Goal: Transaction & Acquisition: Purchase product/service

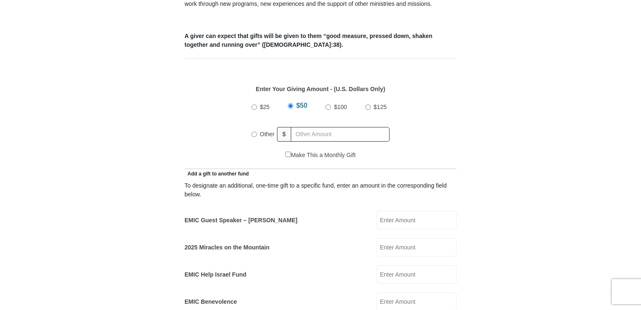
scroll to position [335, 0]
click at [254, 131] on input "Other" at bounding box center [253, 133] width 5 height 5
radio input "true"
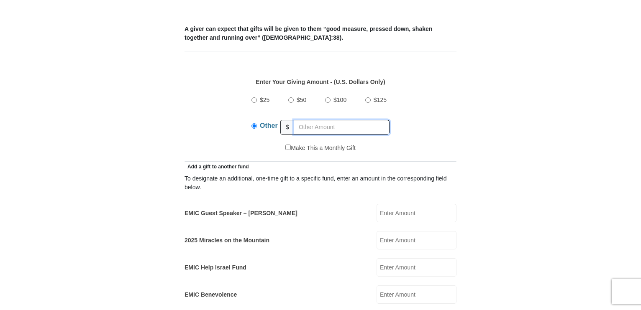
scroll to position [376, 0]
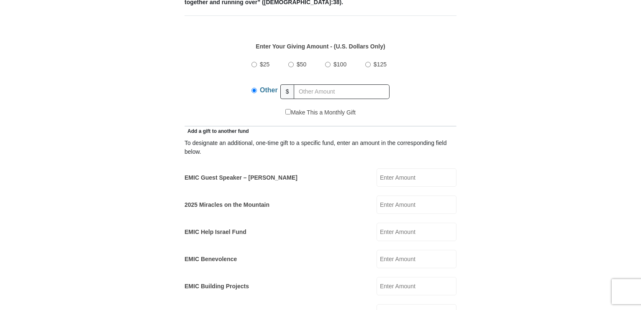
click at [389, 169] on input "EMIC Guest Speaker – Billy Burke" at bounding box center [416, 178] width 80 height 18
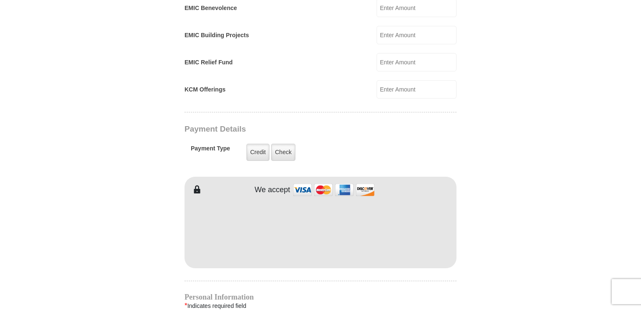
scroll to position [627, 0]
type input "44"
click at [285, 144] on label "Check" at bounding box center [283, 152] width 24 height 17
click at [0, 0] on input "Check" at bounding box center [0, 0] width 0 height 0
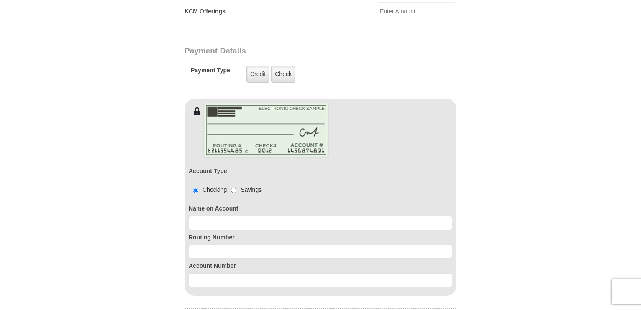
scroll to position [711, 0]
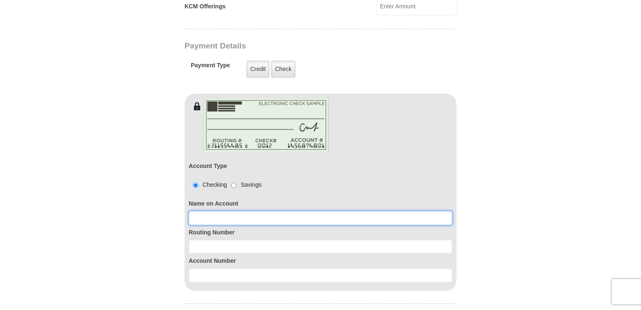
click at [198, 211] on input at bounding box center [320, 218] width 263 height 14
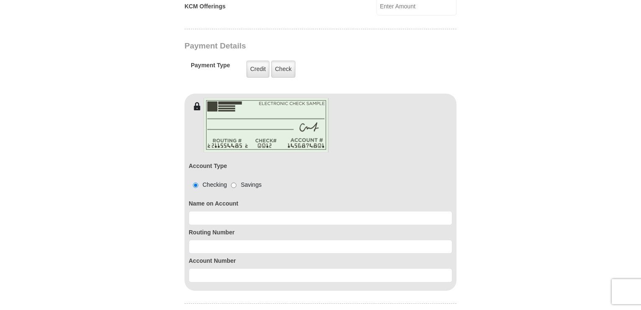
click at [82, 198] on body "Eagle Mountain International Church Online Giving Because of gifts like yours, …" at bounding box center [320, 135] width 641 height 1692
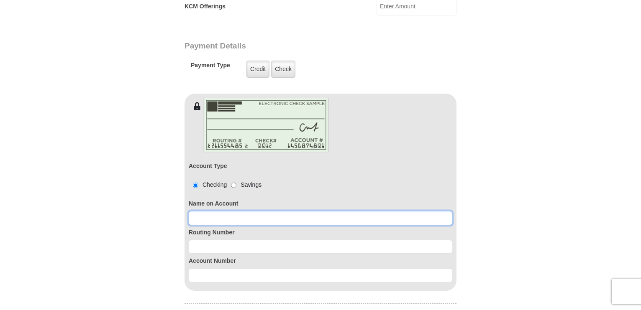
click at [197, 211] on input at bounding box center [320, 218] width 263 height 14
paste input "Mary A Smith"
type input "Mary A Smith"
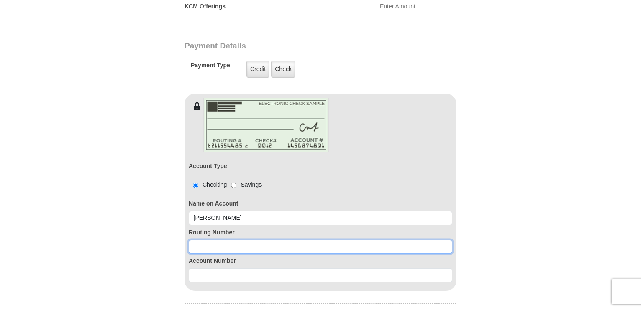
click at [202, 240] on input at bounding box center [320, 247] width 263 height 14
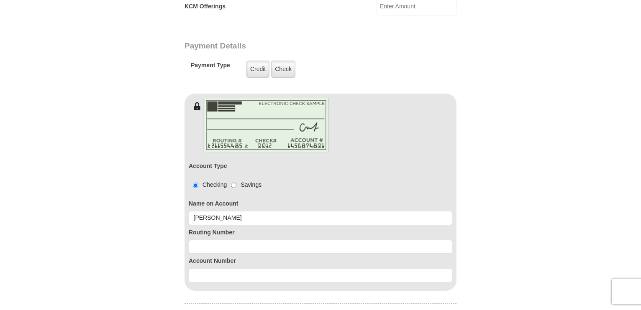
click at [105, 215] on form "Eagle Mountain International Church Online Giving Because of gifts like yours, …" at bounding box center [320, 20] width 477 height 1397
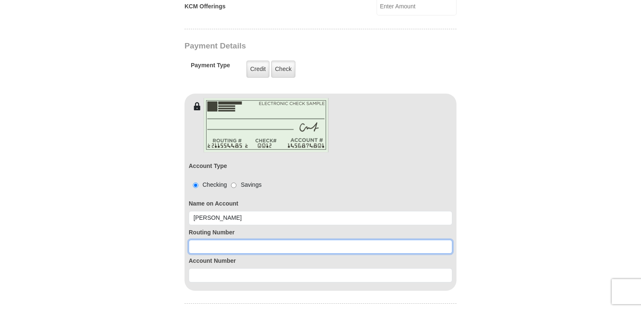
click at [197, 240] on input at bounding box center [320, 247] width 263 height 14
paste input "091914370"
type input "091914370"
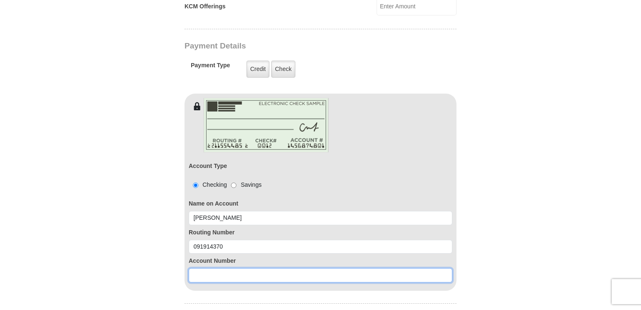
click at [207, 269] on input at bounding box center [320, 276] width 263 height 14
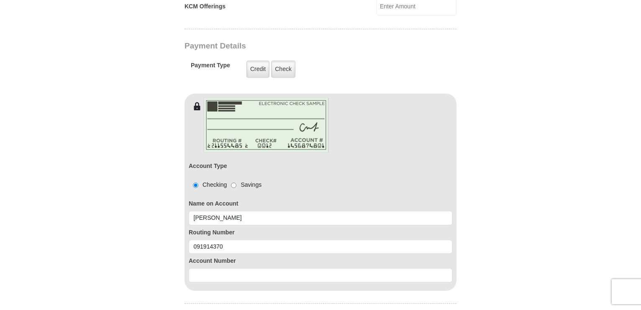
click at [79, 239] on body "Eagle Mountain International Church Online Giving Because of gifts like yours, …" at bounding box center [320, 135] width 641 height 1692
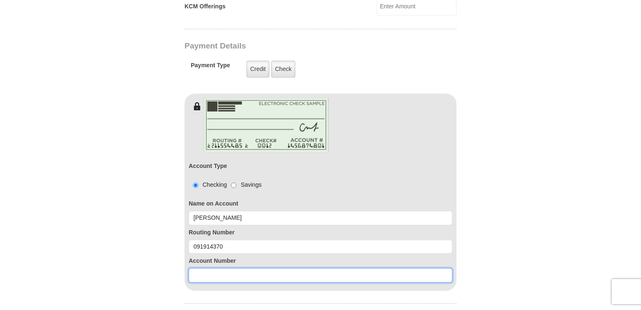
click at [197, 269] on input at bounding box center [320, 276] width 263 height 14
paste input "339784"
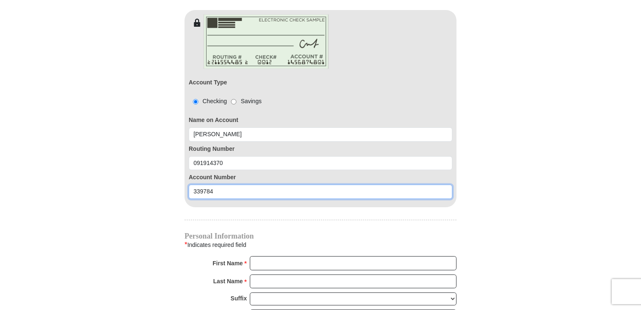
scroll to position [836, 0]
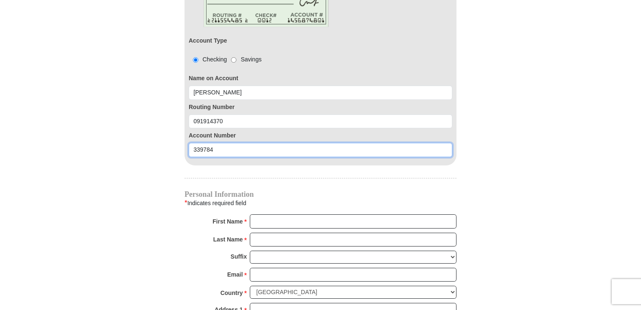
type input "339784"
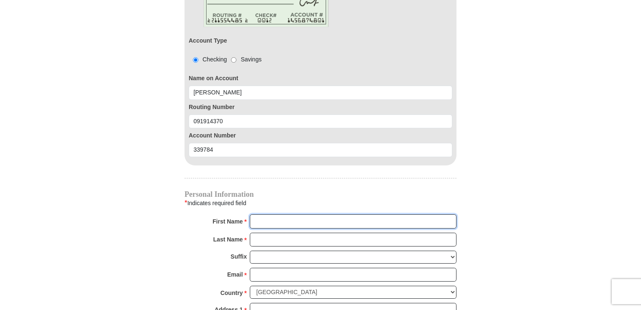
click at [264, 215] on input "First Name *" at bounding box center [353, 222] width 207 height 14
type input "Mary Agnes"
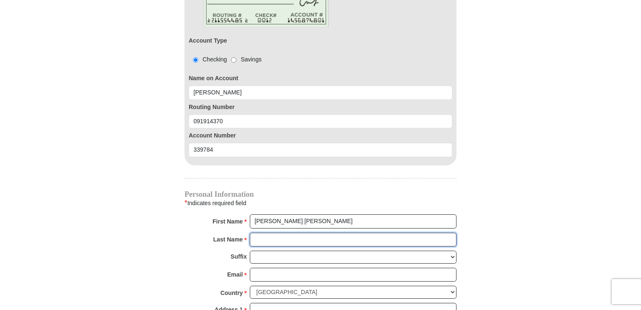
type input "Smith"
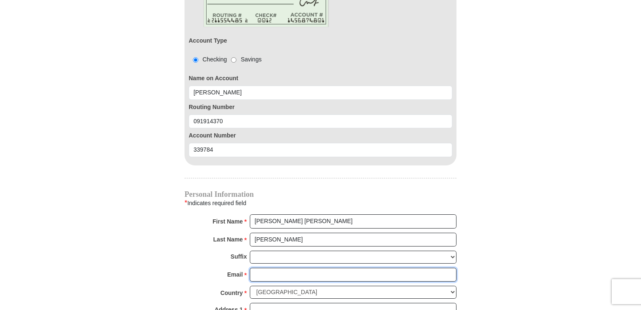
type input "donmarysmith@juno.com"
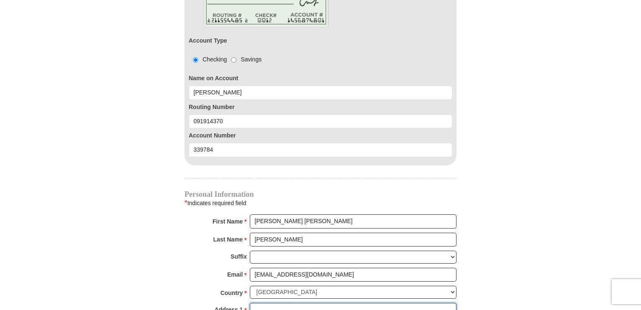
type input "1199 Bahls Drive"
type input "Apt 308"
type input "Hastings"
select select "MN"
type input "55033"
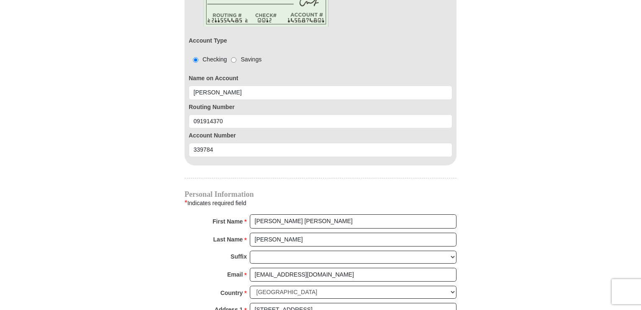
type input "6128452478"
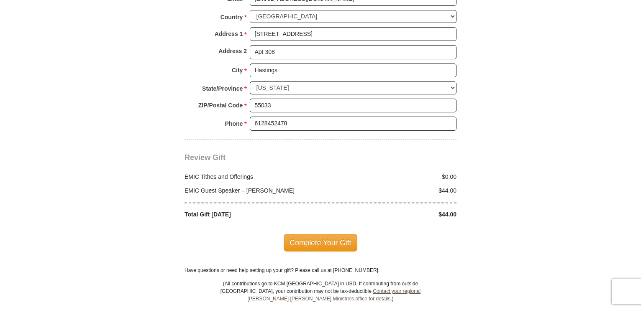
scroll to position [1129, 0]
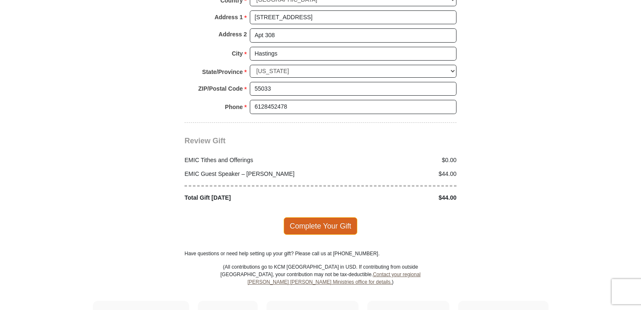
click at [324, 217] on span "Complete Your Gift" at bounding box center [321, 226] width 74 height 18
